Goal: Task Accomplishment & Management: Manage account settings

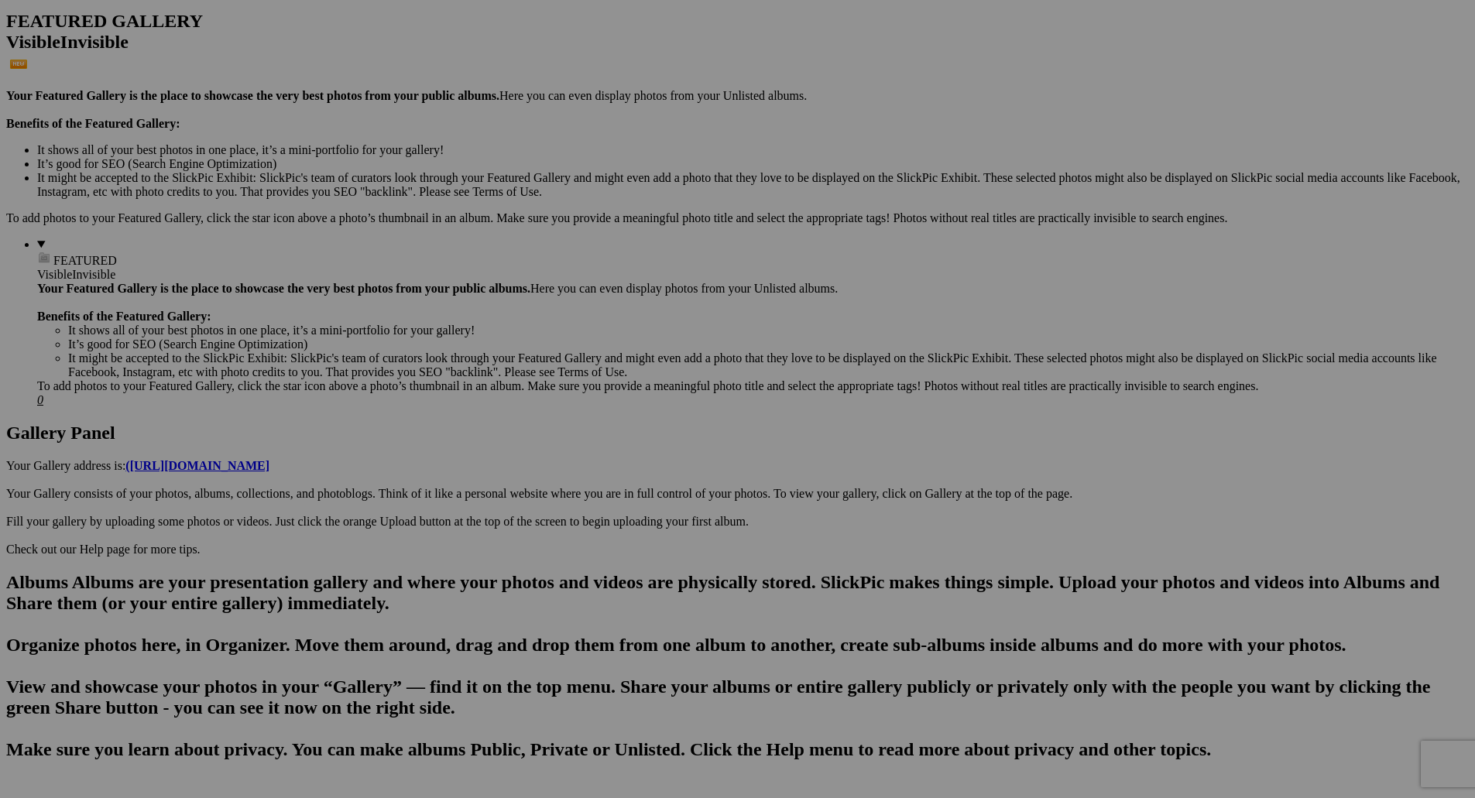
scroll to position [362, 0]
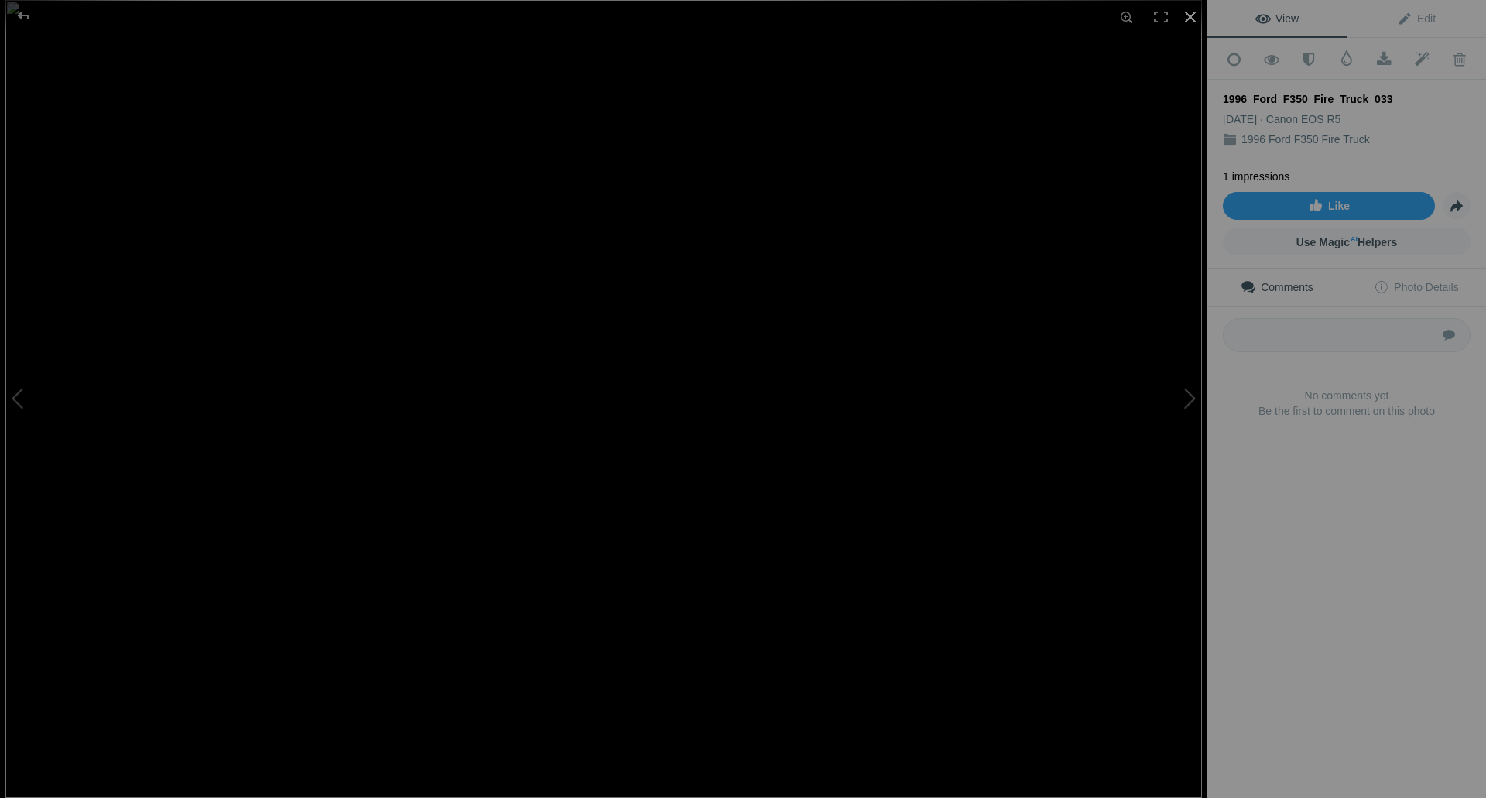
click at [1191, 15] on div at bounding box center [1191, 17] width 34 height 34
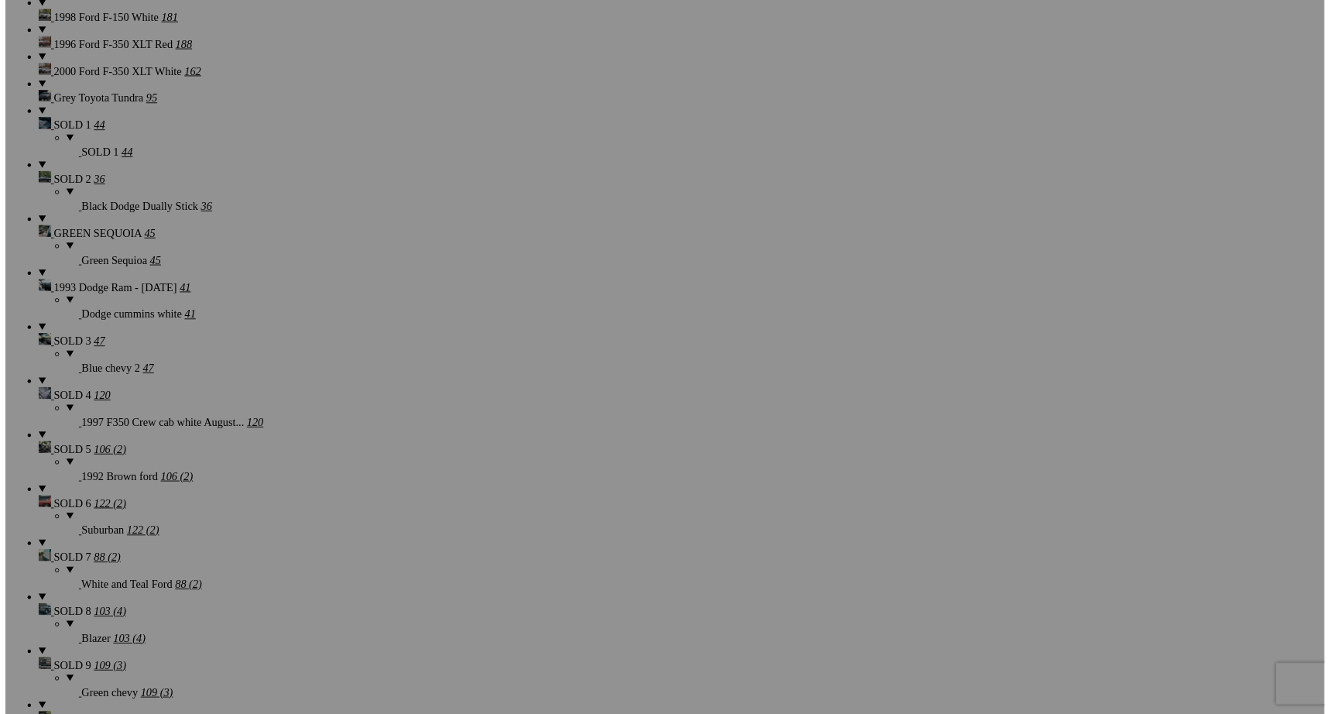
scroll to position [2295, 0]
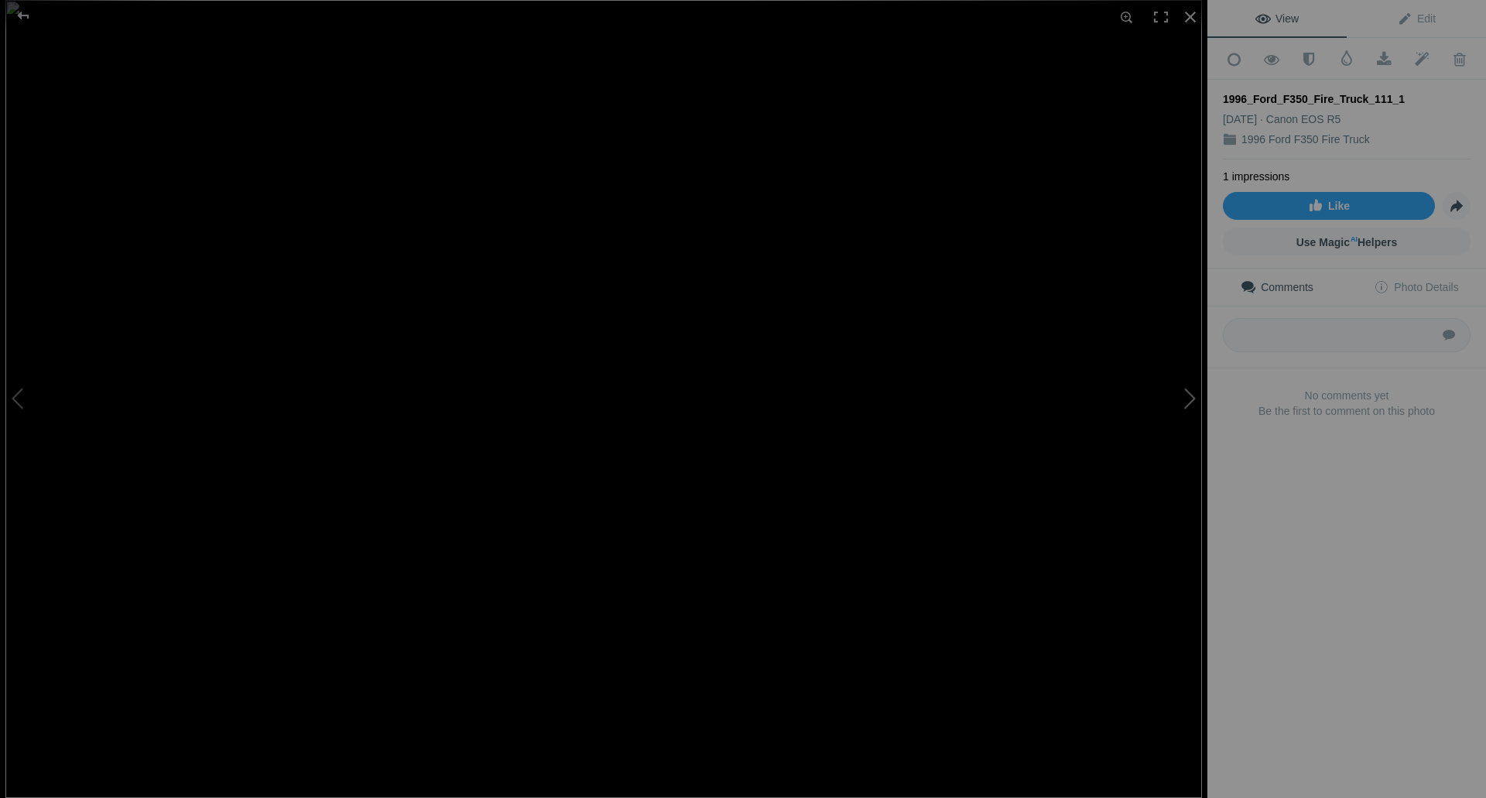
click at [1187, 398] on button at bounding box center [1150, 398] width 116 height 287
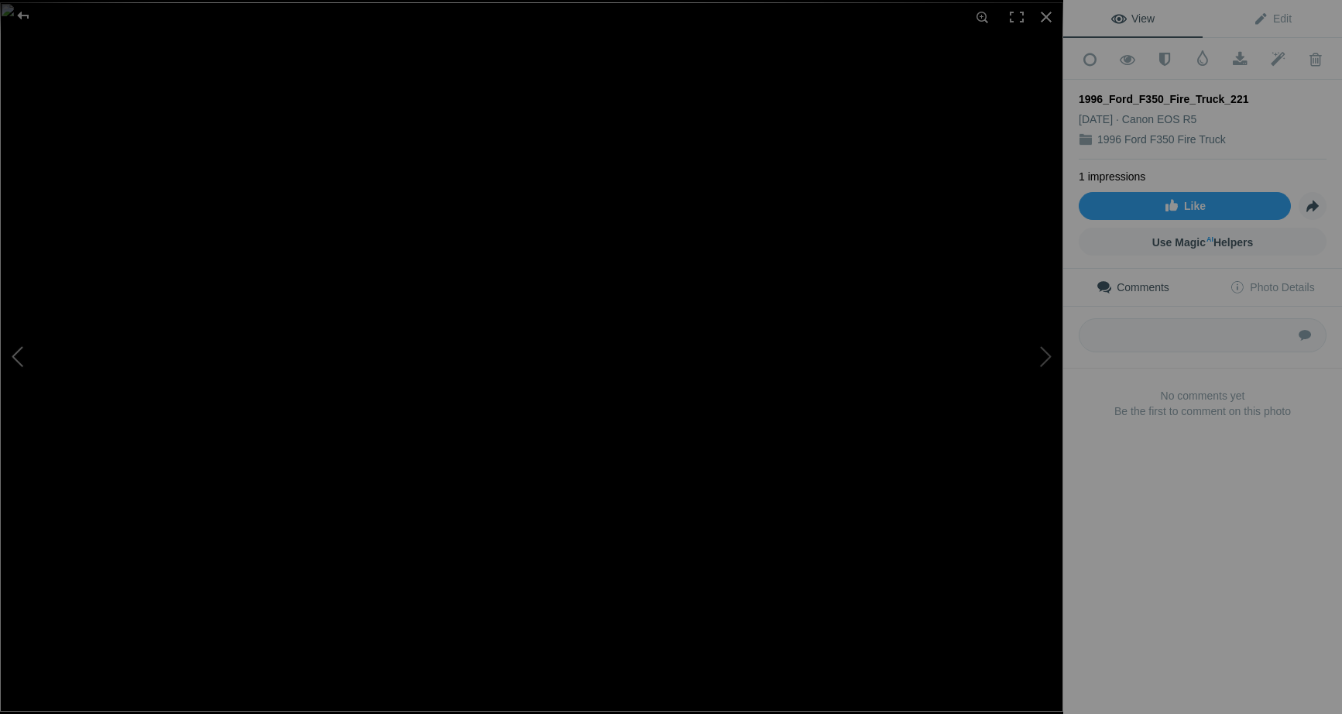
click at [16, 354] on button at bounding box center [58, 356] width 116 height 257
click at [1041, 354] on button at bounding box center [1005, 356] width 116 height 257
click at [1042, 354] on button at bounding box center [1005, 356] width 116 height 257
click at [1052, 12] on div at bounding box center [1046, 17] width 34 height 34
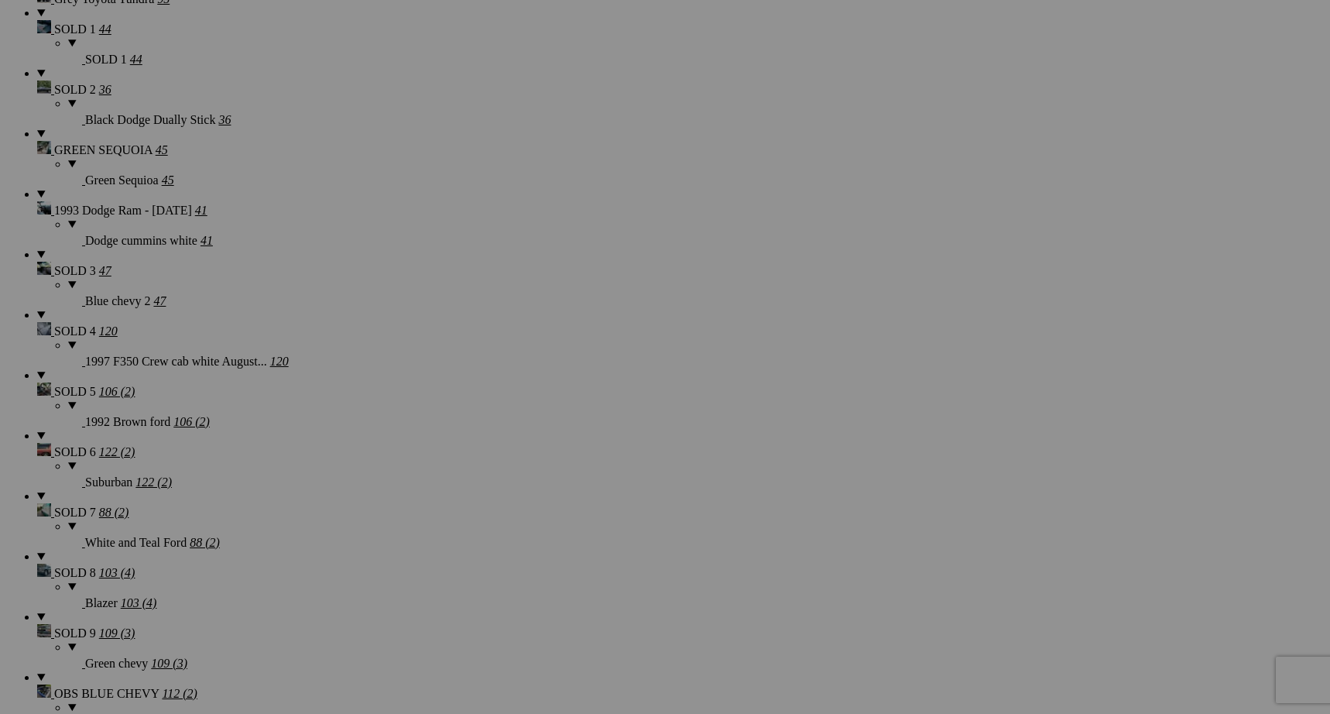
scroll to position [2476, 0]
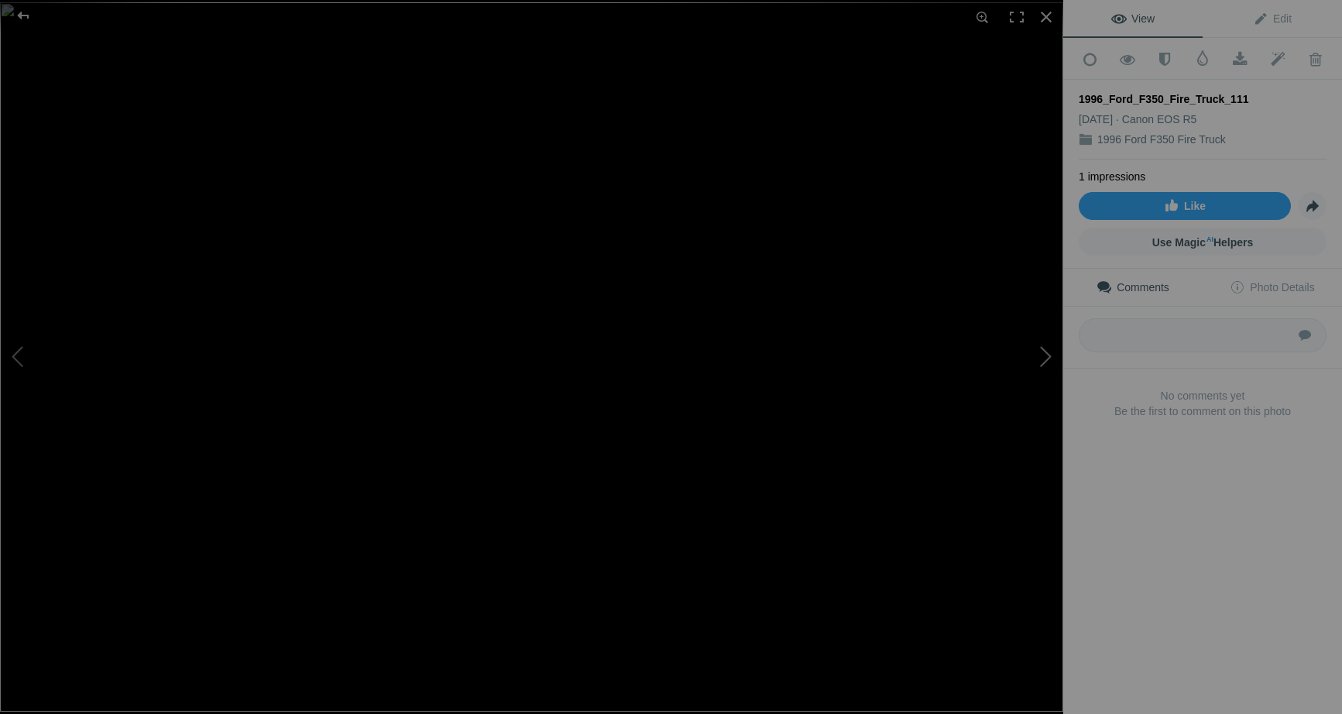
click at [1043, 351] on button at bounding box center [1005, 356] width 116 height 257
click at [1047, 12] on div at bounding box center [1046, 17] width 34 height 34
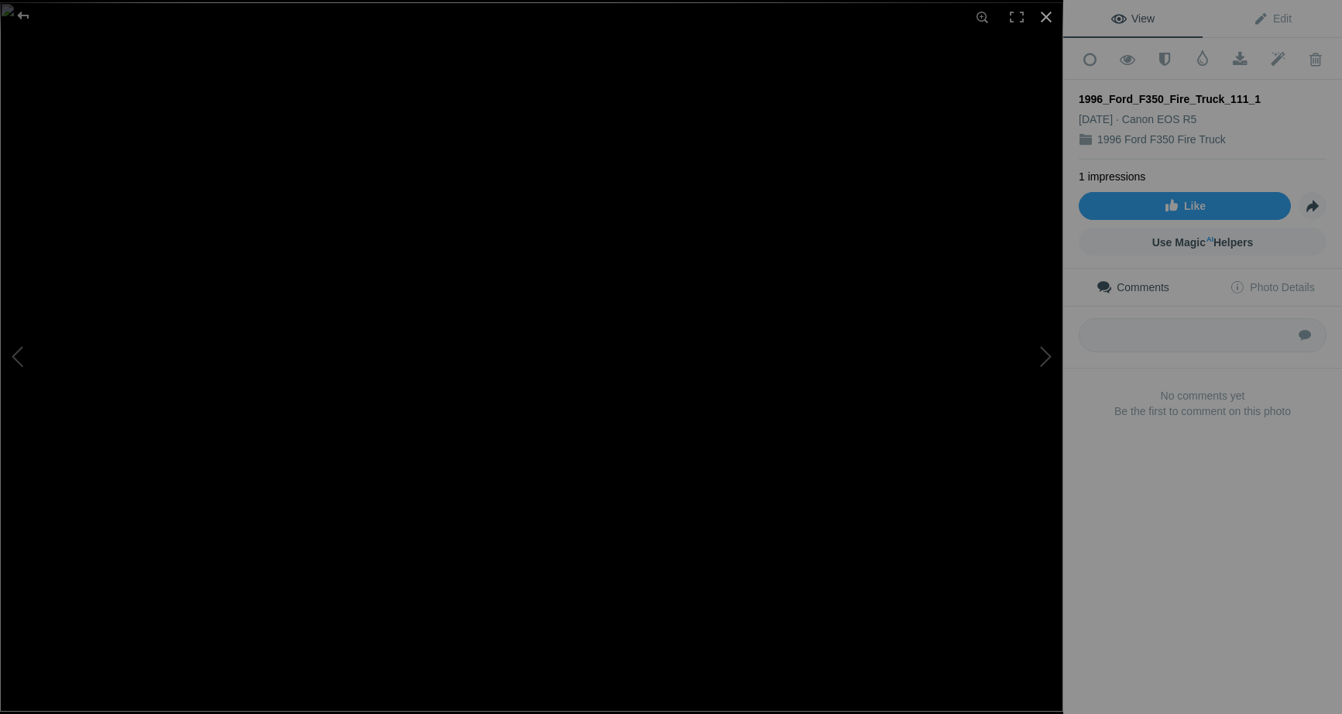
click at [1047, 15] on div at bounding box center [1046, 17] width 34 height 34
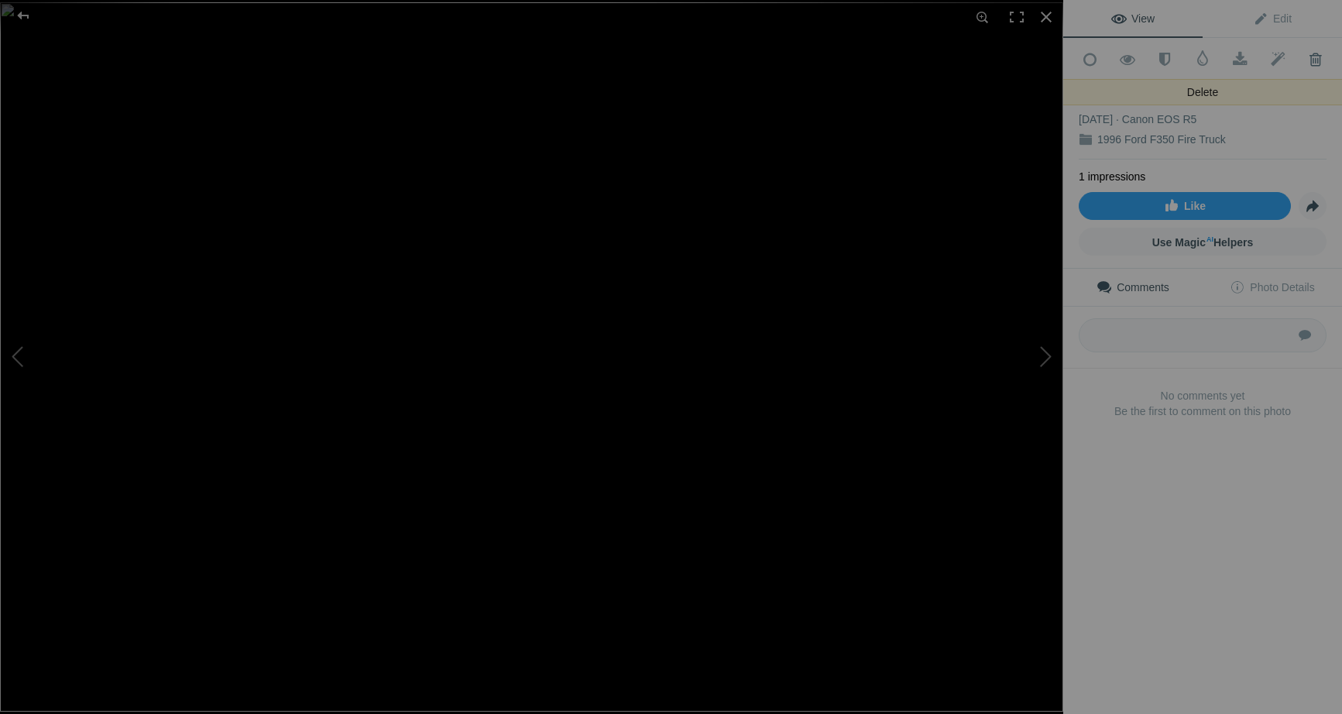
click at [1312, 53] on span at bounding box center [1315, 59] width 38 height 15
click at [1303, 54] on span at bounding box center [1315, 59] width 38 height 15
click at [1308, 54] on span at bounding box center [1315, 59] width 38 height 15
click at [21, 12] on div at bounding box center [23, 15] width 56 height 31
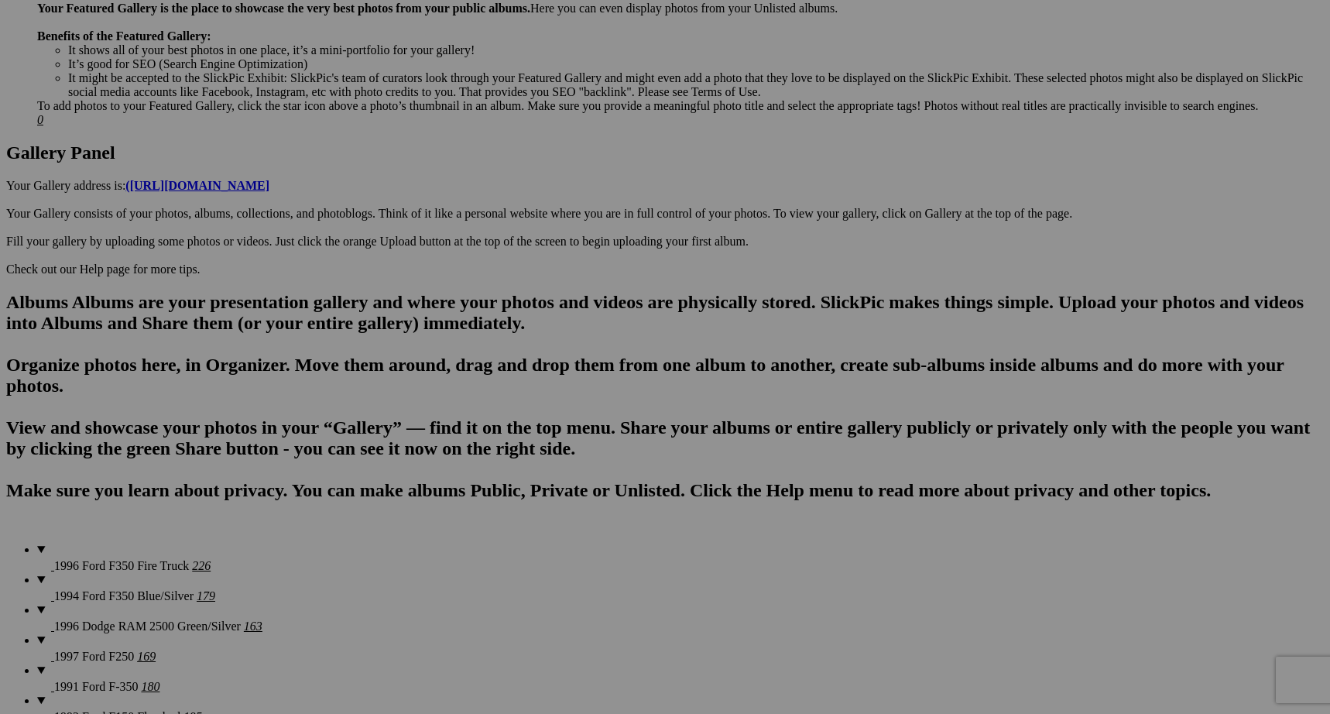
scroll to position [0, 0]
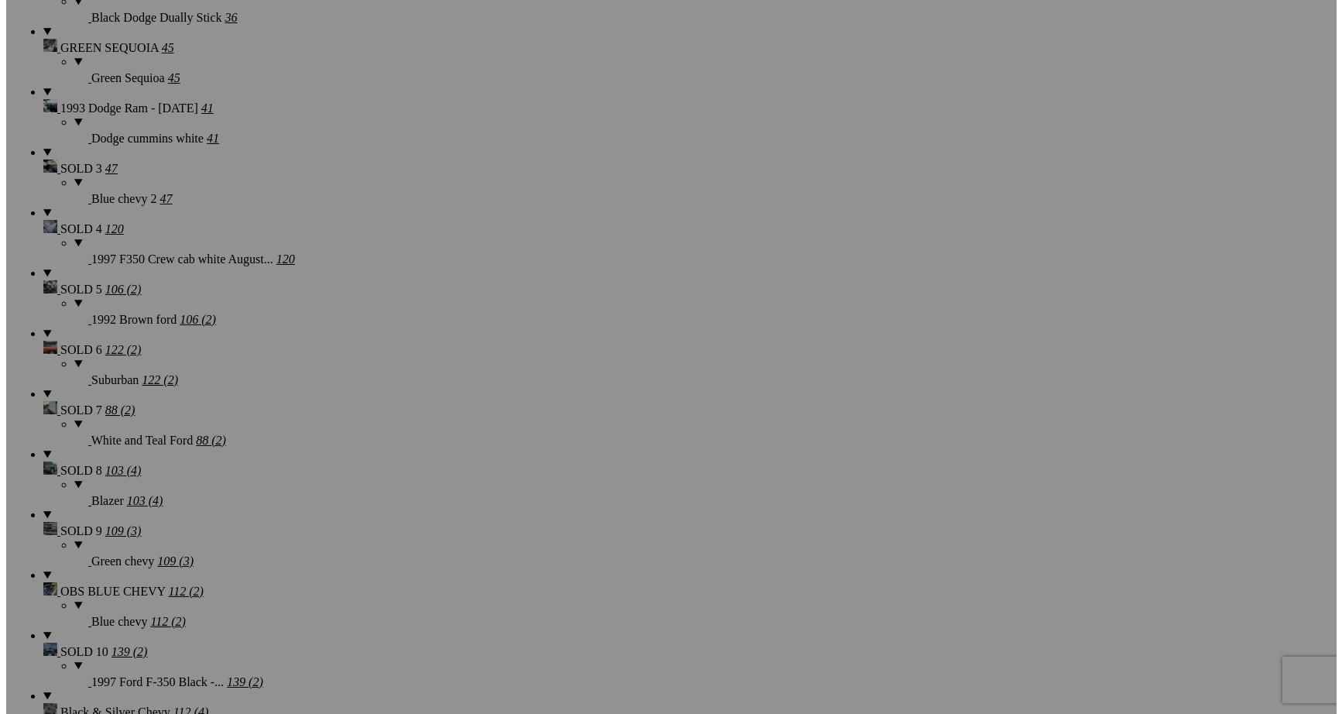
scroll to position [2515, 0]
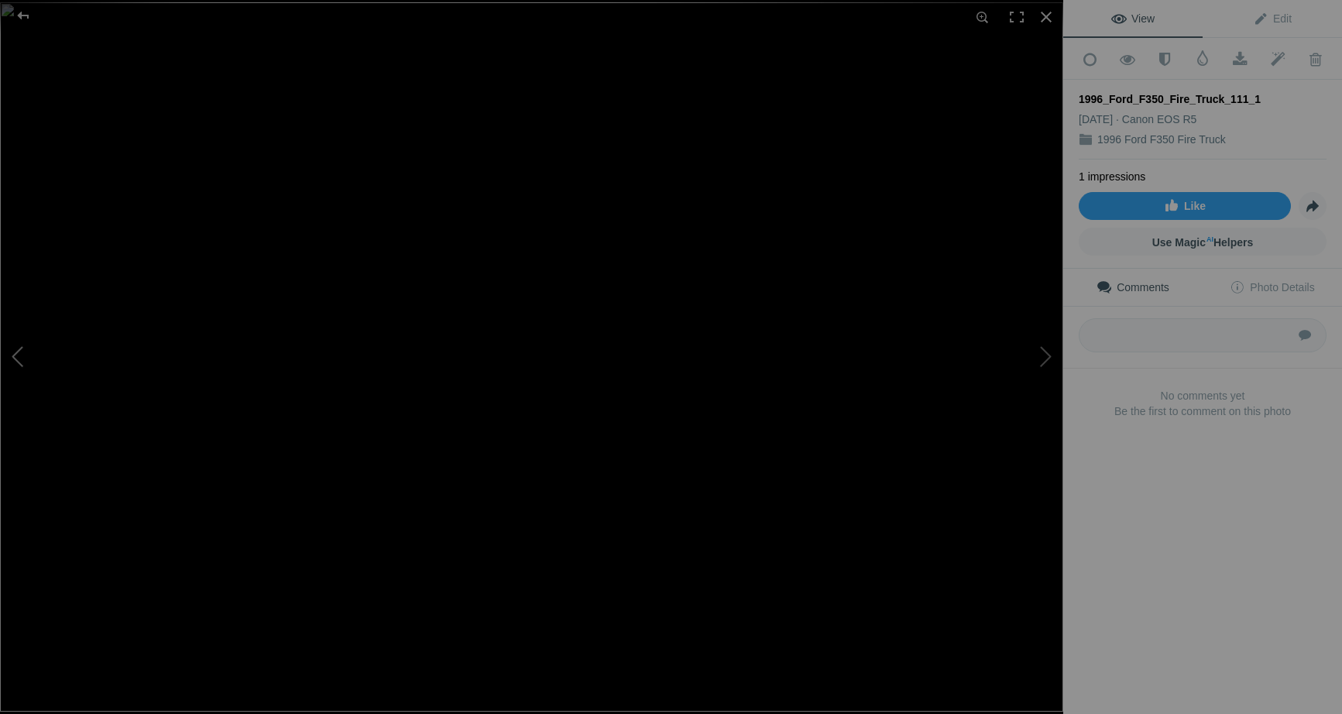
click at [8, 303] on button at bounding box center [58, 356] width 116 height 257
click at [1037, 351] on button at bounding box center [1005, 356] width 116 height 257
click at [20, 352] on button at bounding box center [58, 356] width 116 height 257
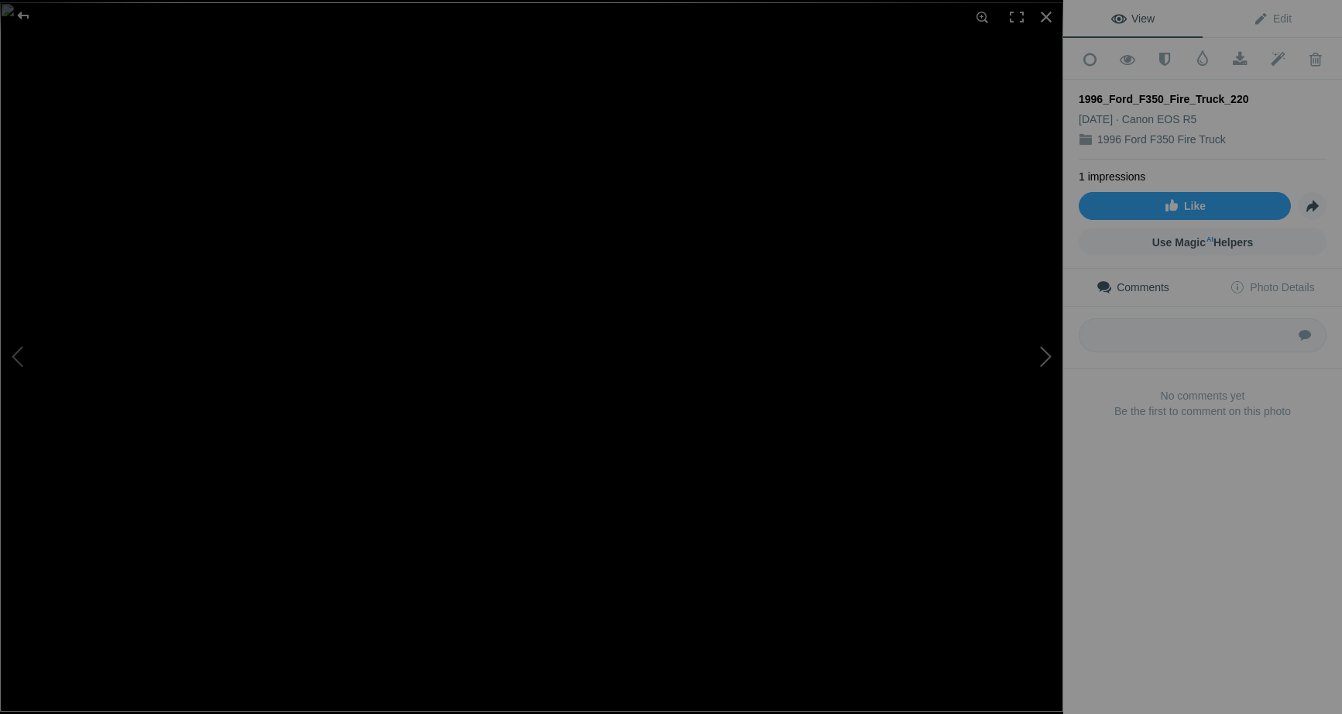
click at [1042, 355] on button at bounding box center [1005, 356] width 116 height 257
click at [694, 509] on img at bounding box center [531, 356] width 1063 height 709
click at [718, 495] on img at bounding box center [338, 143] width 2080 height 1387
